Goal: Information Seeking & Learning: Learn about a topic

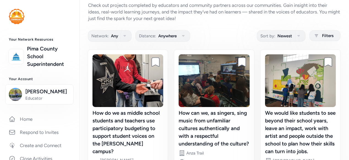
scroll to position [28, 0]
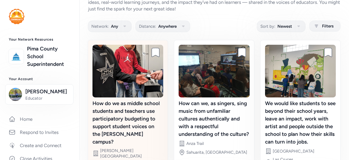
click at [124, 84] on img at bounding box center [127, 71] width 71 height 53
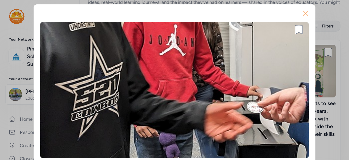
click at [306, 15] on icon "button" at bounding box center [305, 13] width 9 height 9
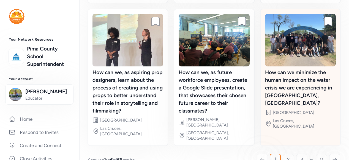
scroll to position [206, 0]
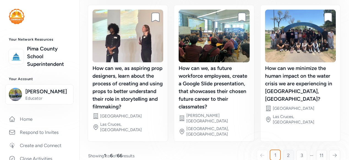
click at [287, 152] on span "2" at bounding box center [288, 155] width 3 height 7
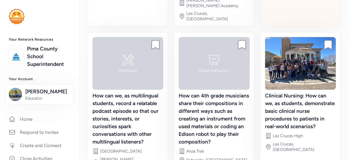
scroll to position [213, 0]
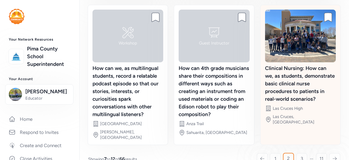
click at [291, 65] on div "Clinical Nursing: How can we, as students, demonstrate basic clinical nurse pro…" at bounding box center [300, 84] width 71 height 39
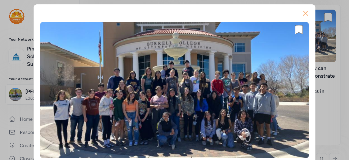
click at [305, 12] on icon "button" at bounding box center [305, 13] width 9 height 9
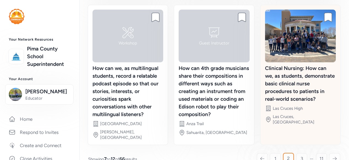
click at [305, 89] on div "Clinical Nursing: How can we, as students, demonstrate basic clinical nurse pro…" at bounding box center [300, 84] width 71 height 39
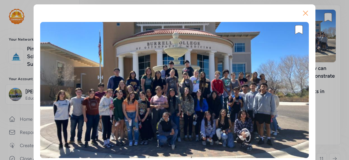
click at [304, 9] on icon "button" at bounding box center [305, 13] width 9 height 9
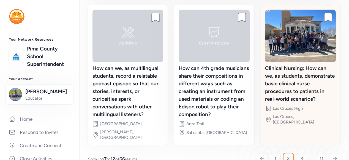
click at [290, 65] on div "Clinical Nursing: How can we, as students, demonstrate basic clinical nurse pro…" at bounding box center [300, 84] width 71 height 39
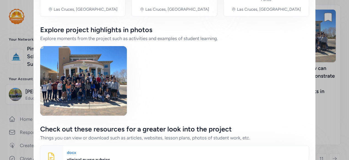
scroll to position [727, 0]
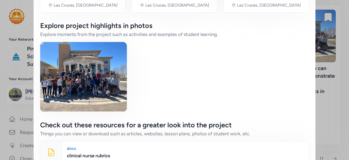
click at [88, 54] on img at bounding box center [83, 77] width 87 height 70
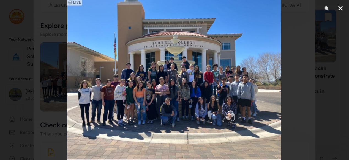
click at [338, 9] on button "Close" at bounding box center [340, 8] width 14 height 17
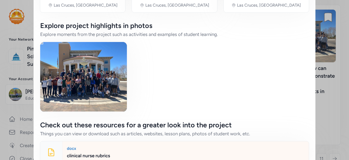
click at [81, 153] on div "clinical nurse rubrics" at bounding box center [185, 156] width 237 height 7
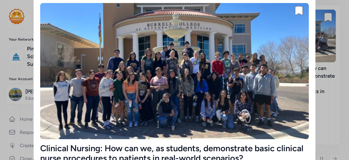
scroll to position [0, 0]
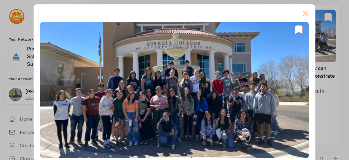
click at [302, 12] on icon "button" at bounding box center [305, 13] width 9 height 9
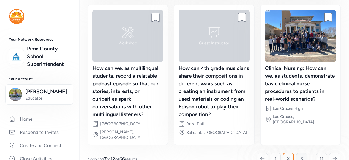
click at [296, 153] on link "3" at bounding box center [301, 158] width 11 height 11
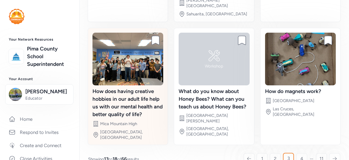
scroll to position [190, 0]
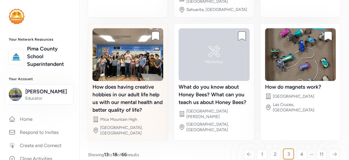
click at [144, 62] on img at bounding box center [127, 54] width 71 height 53
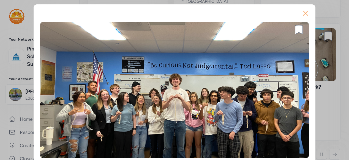
click at [302, 14] on icon "button" at bounding box center [305, 13] width 9 height 9
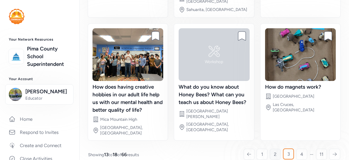
click at [273, 149] on link "2" at bounding box center [275, 154] width 11 height 11
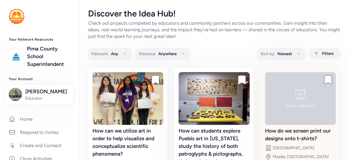
scroll to position [165, 0]
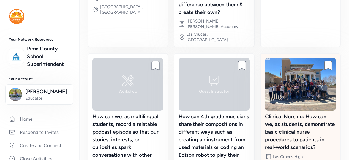
click at [291, 84] on img at bounding box center [300, 84] width 71 height 53
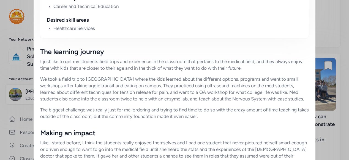
scroll to position [385, 0]
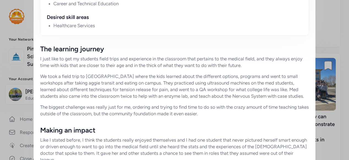
click at [322, 141] on div "Close Bookmark project Clinical Nursing: How can we, as students, demonstrate b…" at bounding box center [174, 66] width 349 height 902
